Goal: Complete application form

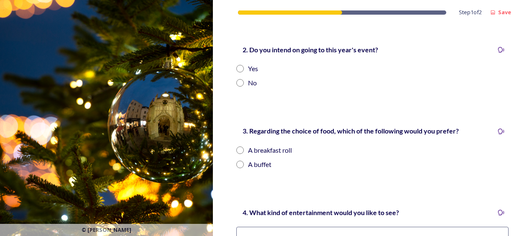
scroll to position [266, 0]
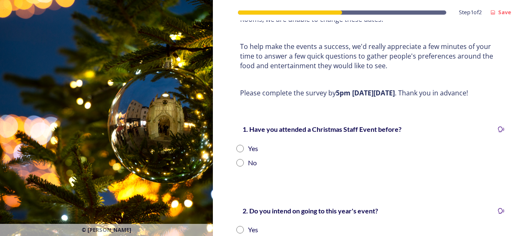
scroll to position [125, 0]
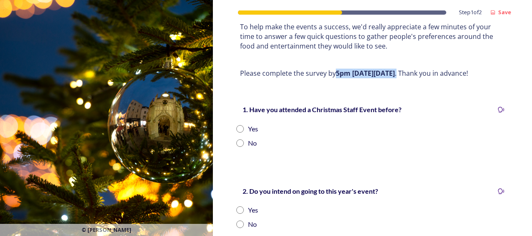
drag, startPoint x: 336, startPoint y: 72, endPoint x: 423, endPoint y: 77, distance: 87.5
click at [423, 77] on p "Please complete the survey by 5pm on Friday 17 October . Thank you in advance!" at bounding box center [372, 74] width 265 height 10
drag, startPoint x: 423, startPoint y: 77, endPoint x: 380, endPoint y: 60, distance: 46.7
click at [380, 60] on p at bounding box center [372, 60] width 265 height 10
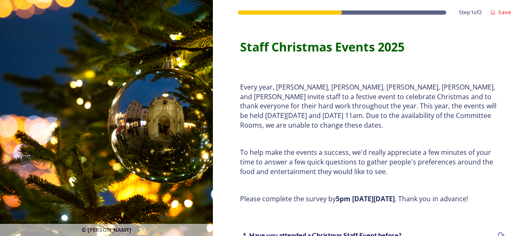
scroll to position [167, 0]
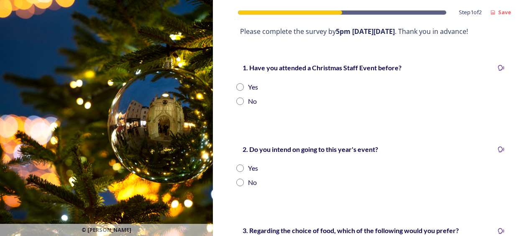
click at [241, 87] on input "radio" at bounding box center [240, 87] width 8 height 8
radio input "true"
click at [241, 102] on input "radio" at bounding box center [240, 101] width 8 height 8
radio input "true"
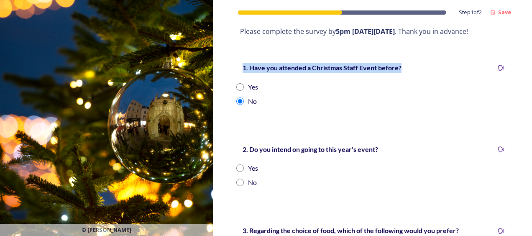
drag, startPoint x: 243, startPoint y: 66, endPoint x: 400, endPoint y: 56, distance: 157.6
click at [400, 56] on div "1. Have you attended a Christmas Staff Event before? Yes No" at bounding box center [373, 84] width 286 height 61
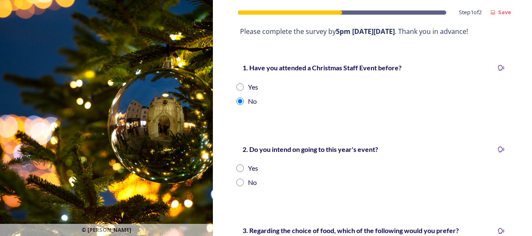
drag, startPoint x: 400, startPoint y: 56, endPoint x: 405, endPoint y: 84, distance: 28.9
click at [405, 84] on div "Yes" at bounding box center [372, 87] width 272 height 10
radio input "true"
click at [238, 99] on input "radio" at bounding box center [240, 101] width 8 height 8
radio input "true"
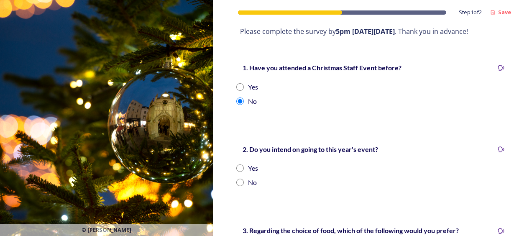
scroll to position [251, 0]
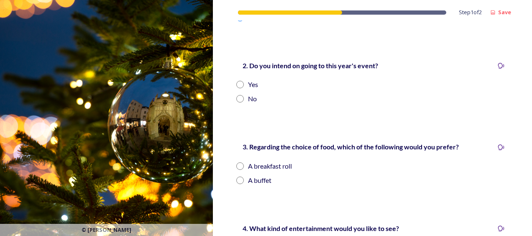
click at [239, 84] on input "radio" at bounding box center [240, 85] width 8 height 8
radio input "true"
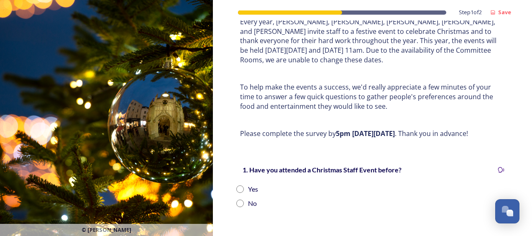
scroll to position [125, 0]
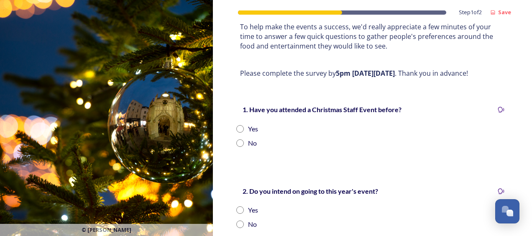
click at [240, 145] on input "radio" at bounding box center [240, 143] width 8 height 8
radio input "true"
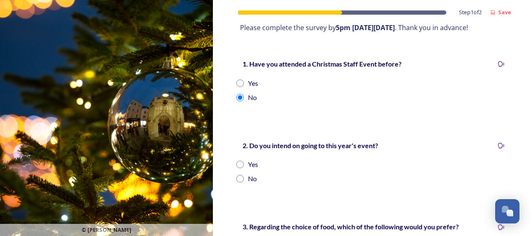
scroll to position [209, 0]
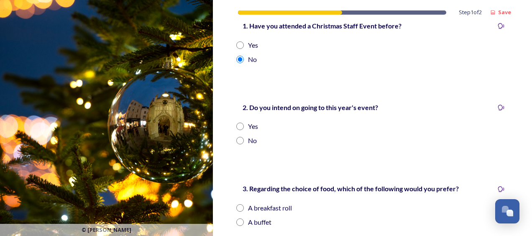
click at [241, 126] on input "radio" at bounding box center [240, 127] width 8 height 8
radio input "true"
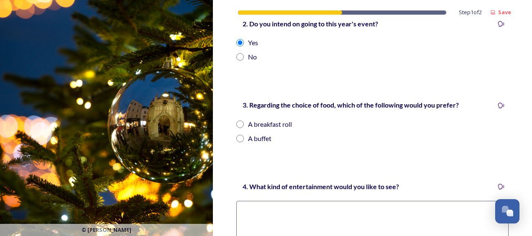
click at [242, 138] on input "radio" at bounding box center [240, 139] width 8 height 8
radio input "true"
click at [268, 207] on textarea at bounding box center [372, 235] width 272 height 69
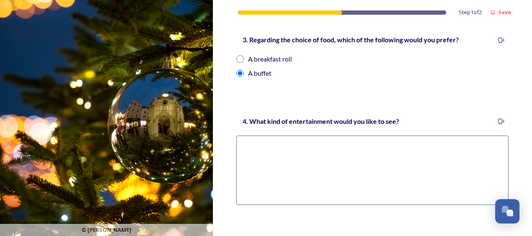
scroll to position [366, 0]
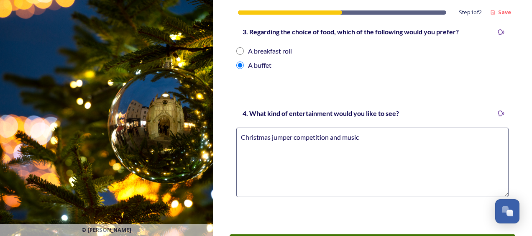
type textarea "Christmas jumper competition and music"
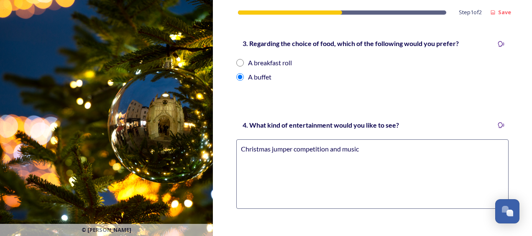
scroll to position [434, 0]
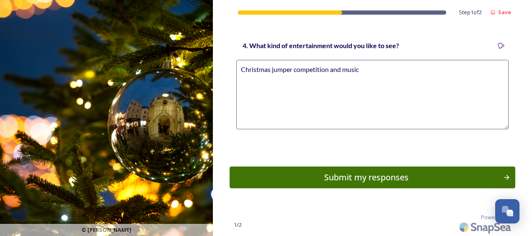
drag, startPoint x: 360, startPoint y: 68, endPoint x: 192, endPoint y: 69, distance: 167.7
click at [192, 69] on div "© Peter Langdown Step 1 of 2 Save Staff Christmas Events 2025 Every year, Diane…" at bounding box center [266, 118] width 532 height 236
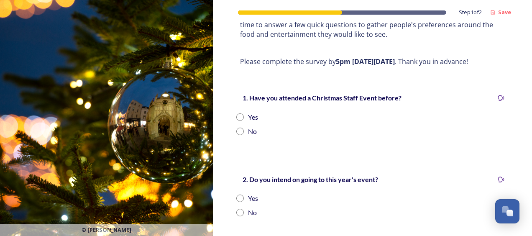
scroll to position [209, 0]
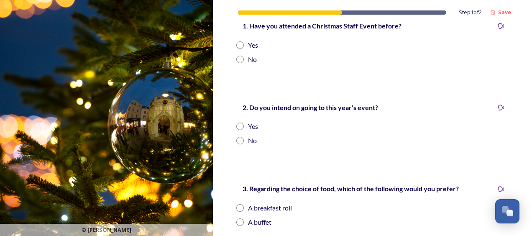
click at [243, 59] on input "radio" at bounding box center [240, 60] width 8 height 8
radio input "true"
click at [239, 124] on input "radio" at bounding box center [240, 127] width 8 height 8
radio input "true"
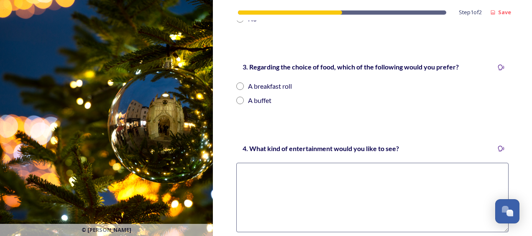
scroll to position [335, 0]
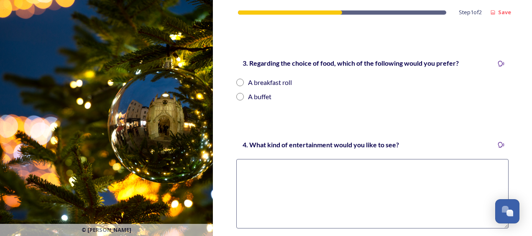
click at [238, 98] on input "radio" at bounding box center [240, 97] width 8 height 8
radio input "true"
click at [251, 170] on textarea at bounding box center [372, 193] width 272 height 69
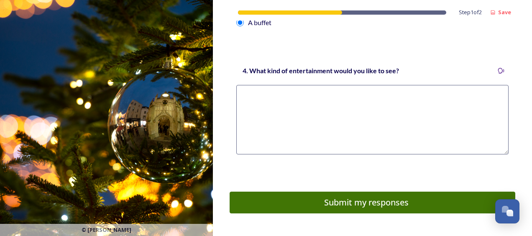
scroll to position [434, 0]
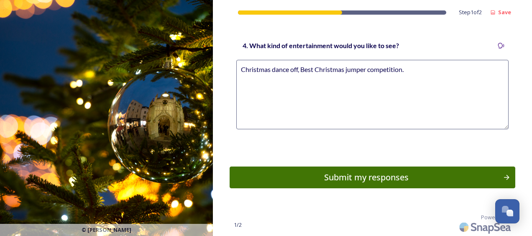
click at [239, 66] on textarea "Christmas dance off, Best Christmas jumper competition." at bounding box center [372, 94] width 272 height 69
click at [264, 67] on textarea "Music, Christmas dance off, Best Christmas jumper competition." at bounding box center [372, 94] width 272 height 69
click at [283, 72] on textarea "Music, christmas dance off, Best Christmas jumper competition." at bounding box center [372, 94] width 272 height 69
click at [271, 69] on textarea "Music, christmas dance off, Best Christmas jumper competition." at bounding box center [372, 94] width 272 height 69
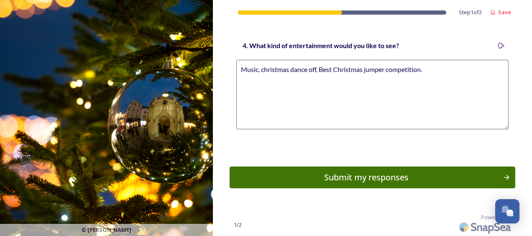
click at [273, 68] on textarea "Music, christmas dance off, Best Christmas jumper competition." at bounding box center [372, 94] width 272 height 69
click at [274, 68] on textarea "Music, christmas dance off, Best Christmas jumper competition." at bounding box center [372, 94] width 272 height 69
click at [287, 80] on textarea "Music, christmas dance off, Best Christmas jumper competition." at bounding box center [372, 94] width 272 height 69
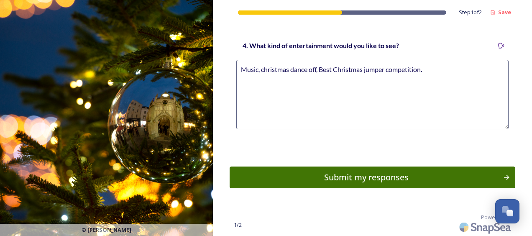
drag, startPoint x: 288, startPoint y: 68, endPoint x: 262, endPoint y: 70, distance: 25.6
click at [262, 70] on textarea "Music, christmas dance off, Best Christmas jumper competition." at bounding box center [372, 94] width 272 height 69
click at [297, 67] on textarea "Music, Christmass dance off, Best Christmas jumper competition." at bounding box center [372, 94] width 272 height 69
click at [318, 69] on textarea "Music, Christmas dance off, Best Christmas jumper competition." at bounding box center [372, 94] width 272 height 69
click at [360, 67] on textarea "Music, Christmas dance off competition , Best Christmas jumper competition." at bounding box center [372, 94] width 272 height 69
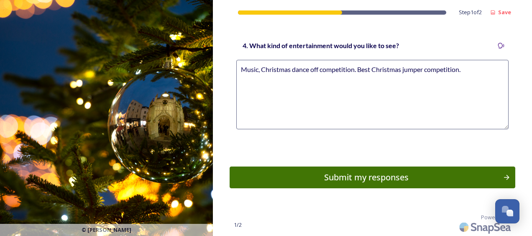
click at [462, 70] on textarea "Music, Christmas dance off competition. Best Christmas jumper competition." at bounding box center [372, 94] width 272 height 69
type textarea "Music, Christmas dance off competition. Best Christmas jumper competition."
click at [396, 179] on div "Submit my responses" at bounding box center [366, 177] width 267 height 13
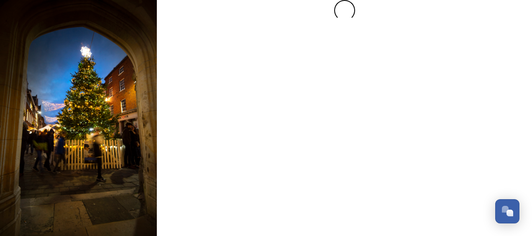
scroll to position [0, 0]
